Goal: Task Accomplishment & Management: Manage account settings

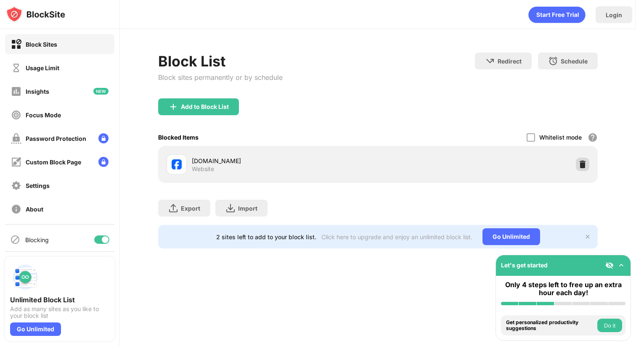
click at [585, 169] on div at bounding box center [582, 164] width 13 height 13
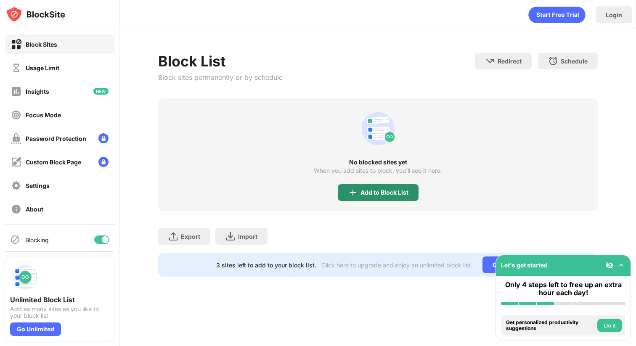
click at [402, 192] on div "Add to Block List" at bounding box center [384, 192] width 48 height 7
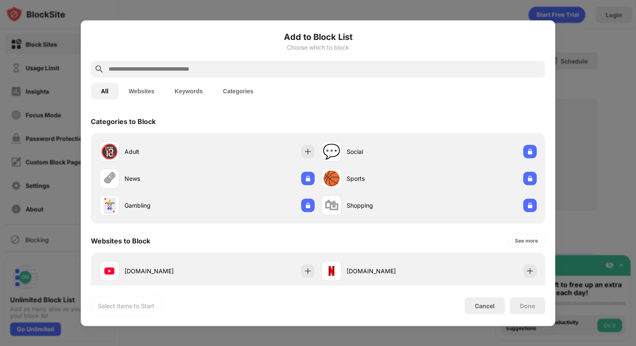
click at [339, 62] on div at bounding box center [318, 69] width 454 height 17
click at [340, 66] on input "text" at bounding box center [325, 69] width 434 height 10
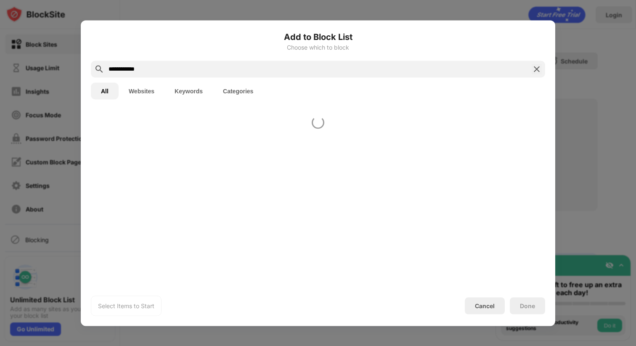
type input "**********"
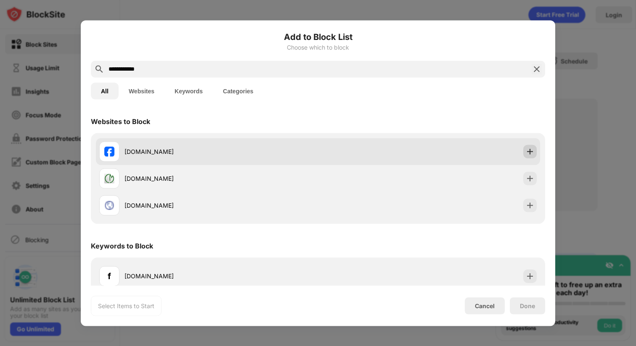
click at [530, 148] on img at bounding box center [530, 151] width 8 height 8
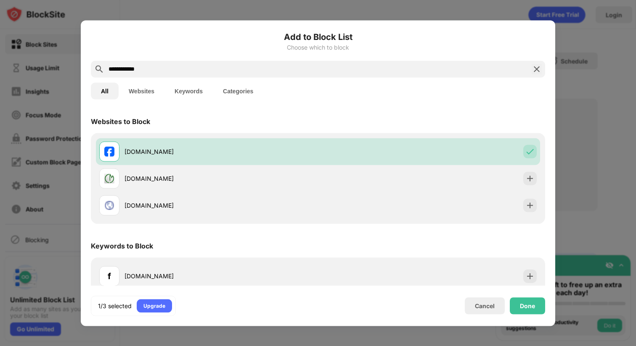
click at [524, 302] on div "Done" at bounding box center [527, 305] width 15 height 7
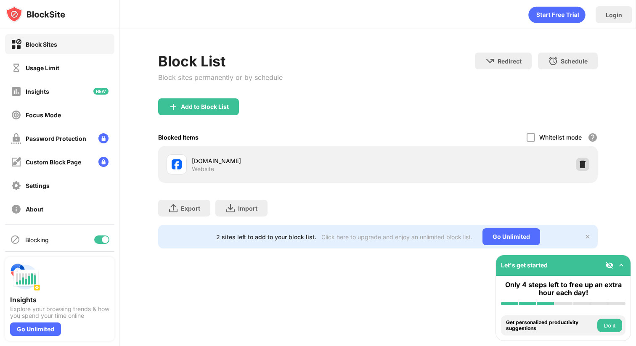
click at [589, 163] on div at bounding box center [582, 164] width 13 height 13
